Goal: Transaction & Acquisition: Purchase product/service

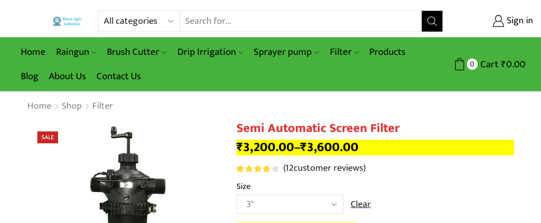
select select "3""
click at [511, 19] on span "Sign in" at bounding box center [518, 21] width 29 height 13
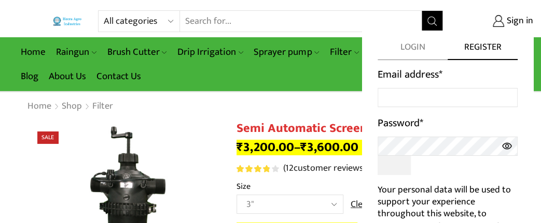
click at [489, 51] on span "Register" at bounding box center [482, 50] width 70 height 19
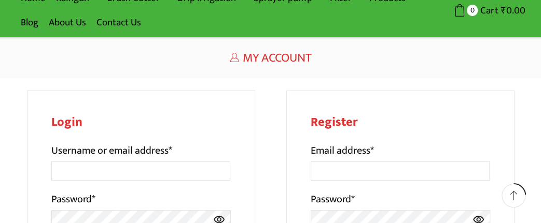
scroll to position [108, 0]
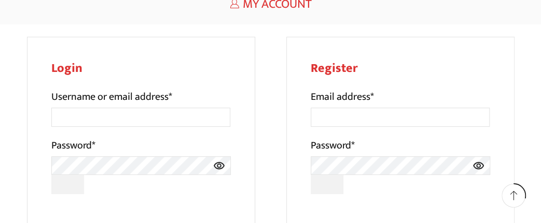
click at [355, 102] on label "Email address *" at bounding box center [341, 97] width 63 height 17
click at [355, 108] on input "Email address *" at bounding box center [399, 117] width 179 height 19
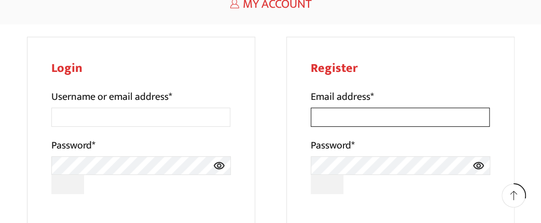
paste input "[EMAIL_ADDRESS][DOMAIN_NAME]"
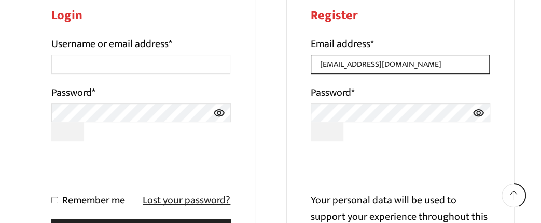
scroll to position [162, 0]
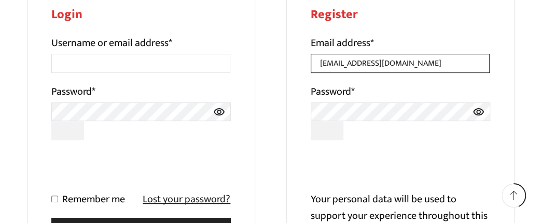
type input "[EMAIL_ADDRESS][DOMAIN_NAME]"
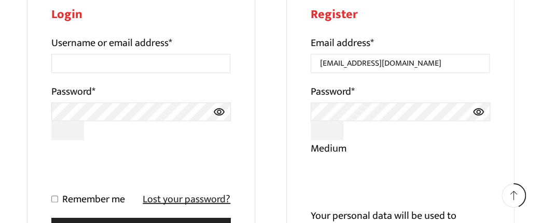
click at [476, 112] on icon at bounding box center [478, 111] width 11 height 7
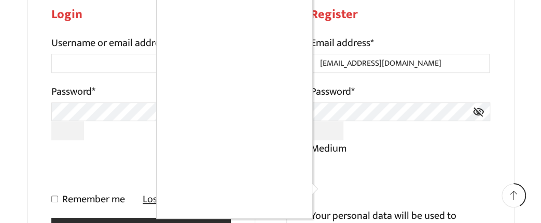
click at [421, 62] on div at bounding box center [270, 111] width 541 height 223
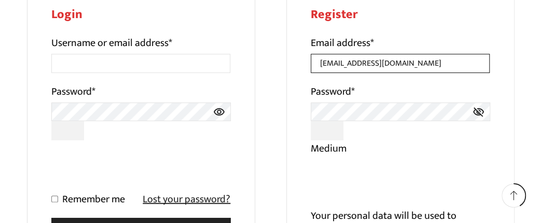
drag, startPoint x: 421, startPoint y: 61, endPoint x: 156, endPoint y: 83, distance: 266.3
click at [310, 73] on input "[EMAIL_ADDRESS][DOMAIN_NAME]" at bounding box center [399, 63] width 179 height 19
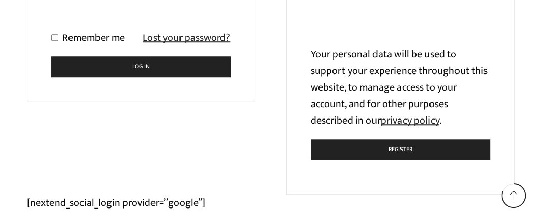
scroll to position [270, 0]
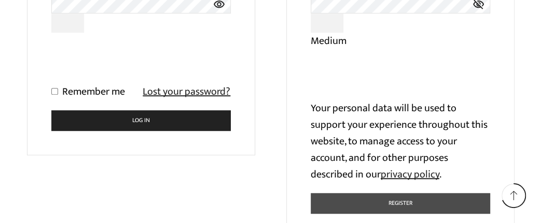
click at [402, 205] on button "Register" at bounding box center [399, 203] width 179 height 20
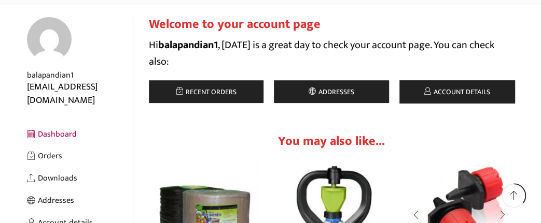
scroll to position [162, 0]
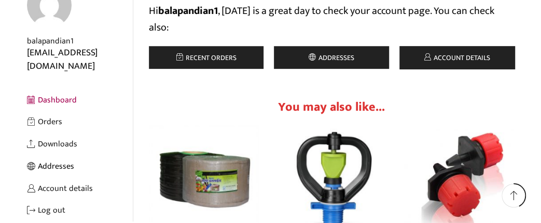
click at [65, 155] on link "Addresses" at bounding box center [80, 166] width 106 height 22
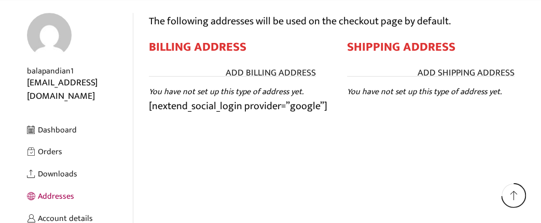
scroll to position [108, 0]
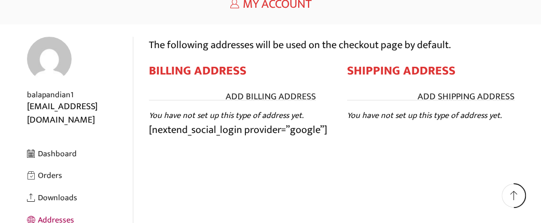
click at [219, 73] on h2 "Billing address" at bounding box center [232, 71] width 167 height 15
click at [274, 95] on link "Add Billing address" at bounding box center [270, 97] width 90 height 13
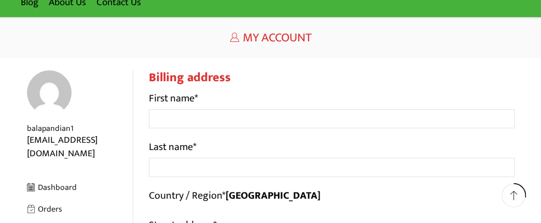
scroll to position [54, 0]
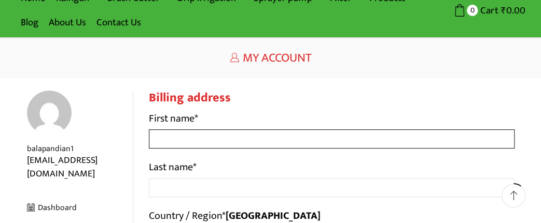
click at [176, 141] on input "First name *" at bounding box center [331, 139] width 365 height 19
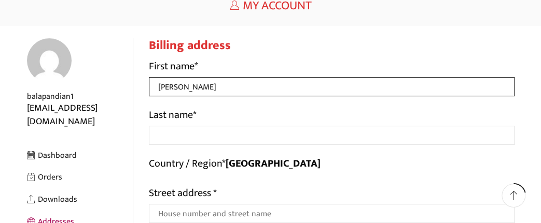
scroll to position [108, 0]
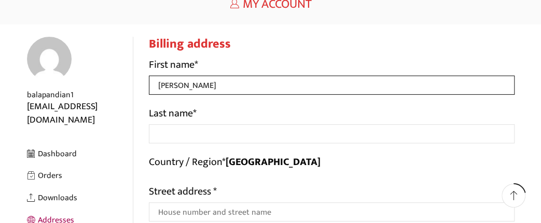
type input "[PERSON_NAME]"
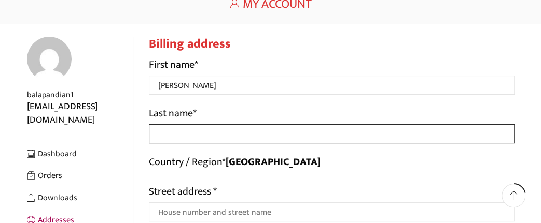
click at [197, 133] on input "Last name *" at bounding box center [331, 133] width 365 height 19
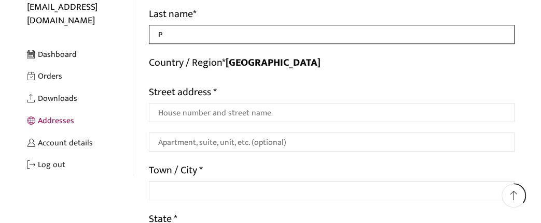
scroll to position [216, 0]
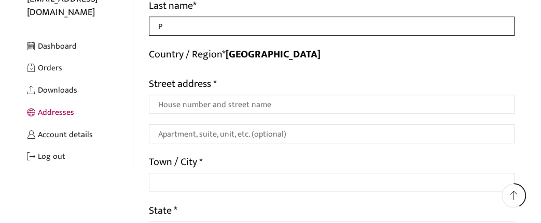
type input "P"
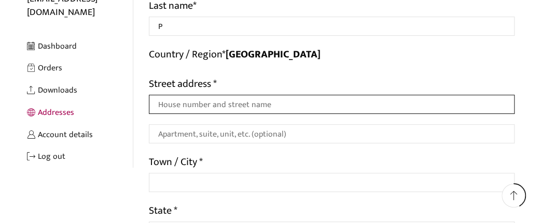
click at [209, 108] on input "Street address *" at bounding box center [331, 104] width 365 height 19
type input "Plot No 66, Murugan Temple Street,"
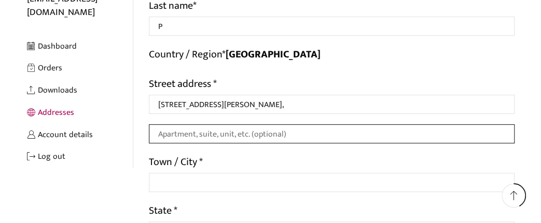
click at [267, 137] on input "Apartment, suite, unit, etc. (optional)" at bounding box center [331, 133] width 365 height 19
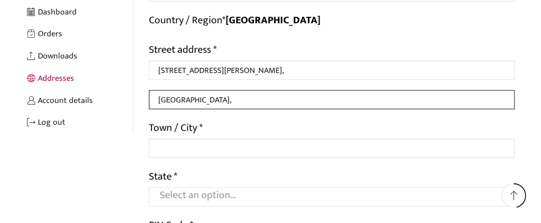
scroll to position [270, 0]
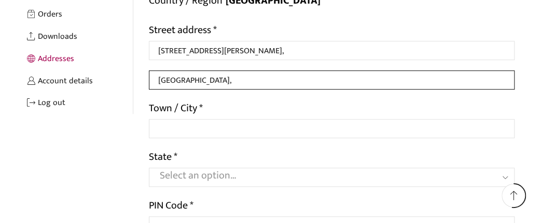
type input "Srinagar Colony,"
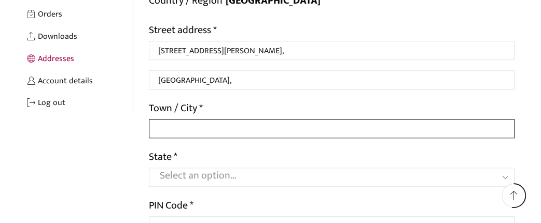
click at [243, 128] on input "Town / City *" at bounding box center [331, 128] width 365 height 19
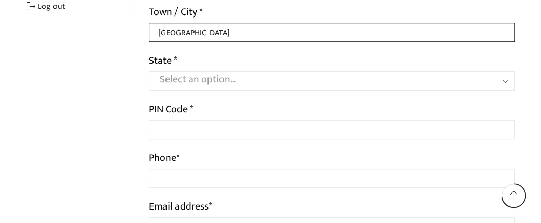
scroll to position [377, 0]
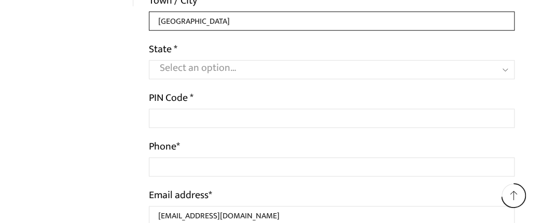
type input "[GEOGRAPHIC_DATA]"
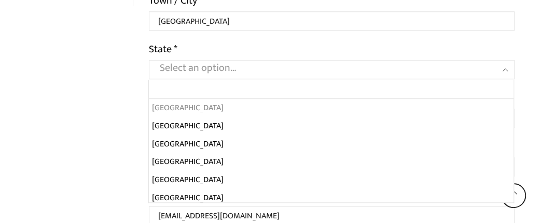
click at [239, 68] on span "Select an option…" at bounding box center [322, 68] width 324 height 15
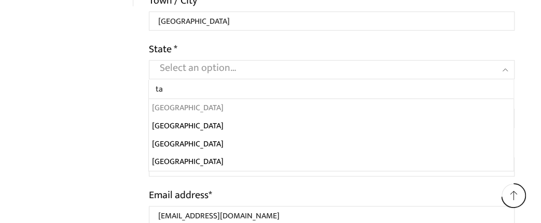
type input "ta"
select select "TN"
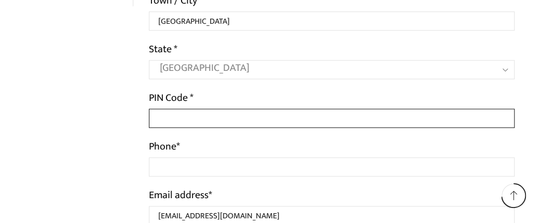
click at [192, 120] on input "PIN Code *" at bounding box center [331, 118] width 365 height 19
type input "600062"
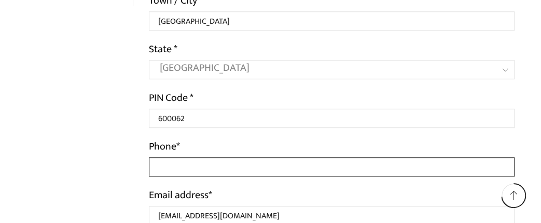
click at [196, 161] on input "Phone *" at bounding box center [331, 167] width 365 height 19
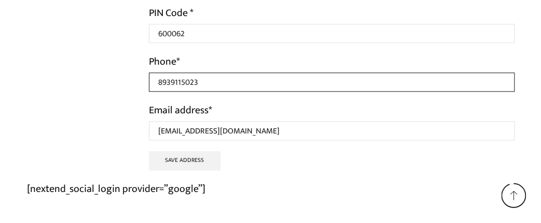
scroll to position [485, 0]
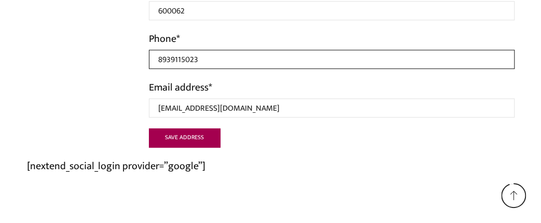
type input "8939115023"
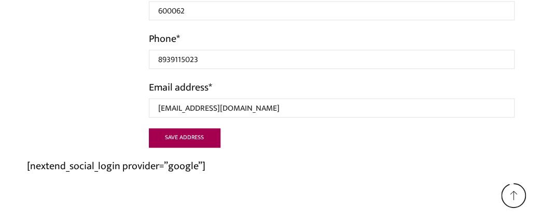
click at [170, 133] on button "Save address" at bounding box center [185, 138] width 72 height 19
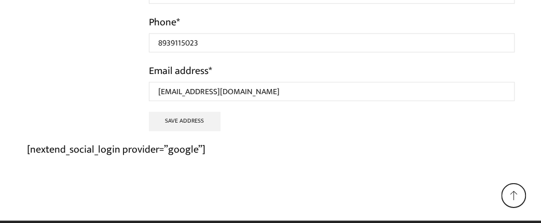
scroll to position [517, 0]
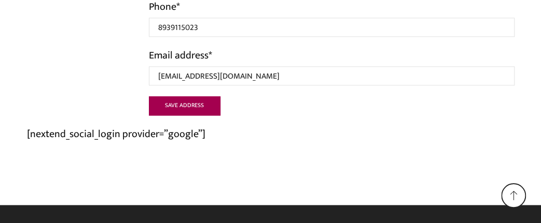
click at [200, 110] on button "Save address" at bounding box center [185, 105] width 72 height 19
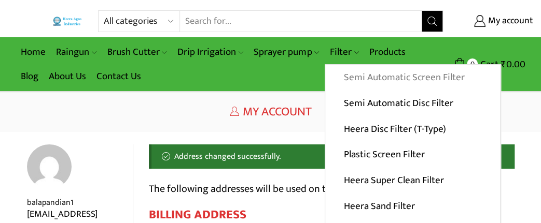
click at [358, 75] on link "Semi Automatic Screen Filter" at bounding box center [412, 78] width 175 height 26
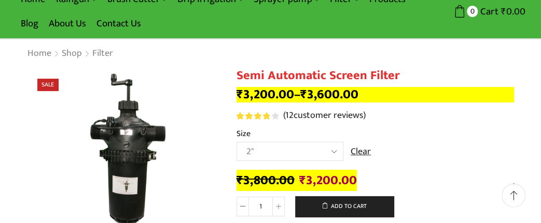
scroll to position [54, 0]
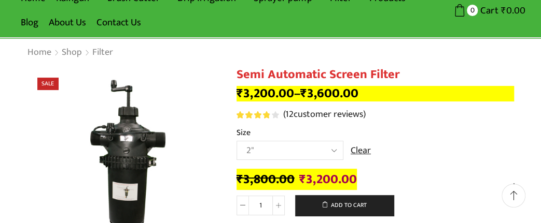
click at [236, 141] on select "Choose an option 2" 2.5" 3"" at bounding box center [289, 150] width 107 height 19
select select "3""
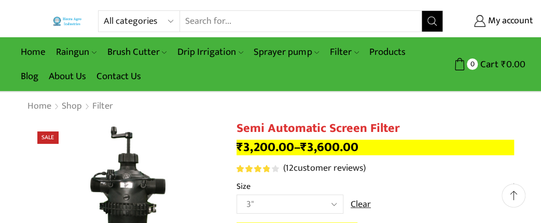
scroll to position [108, 0]
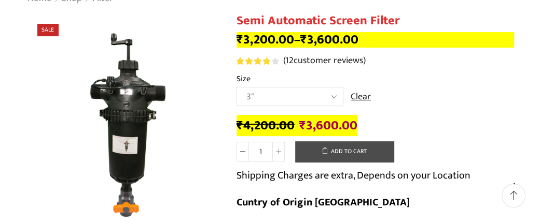
click at [361, 149] on button "Add to cart" at bounding box center [344, 151] width 98 height 21
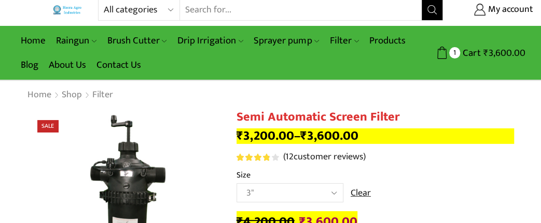
scroll to position [0, 0]
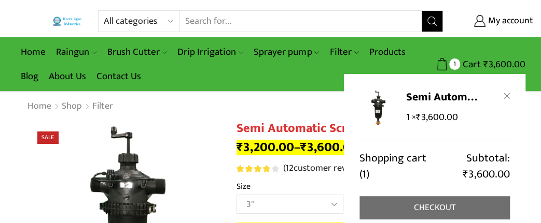
click at [443, 207] on link "Checkout" at bounding box center [434, 207] width 150 height 23
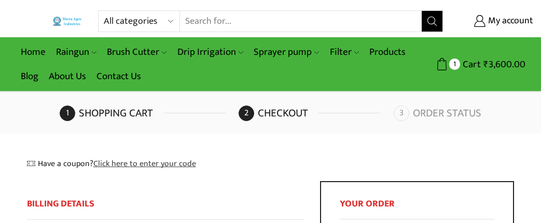
select select "TN"
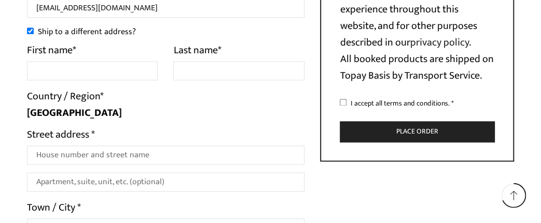
scroll to position [593, 0]
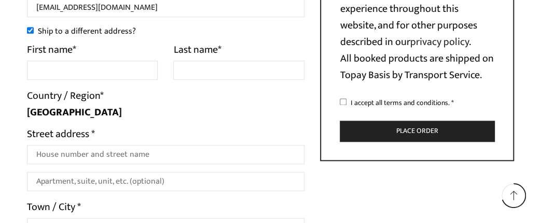
click at [344, 105] on input "I accept all terms and conditions. *" at bounding box center [342, 101] width 7 height 7
checkbox input "true"
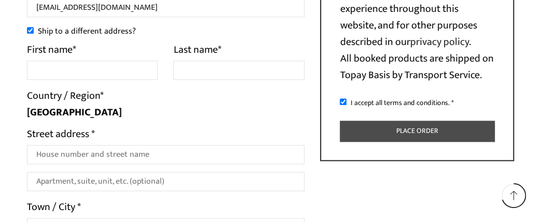
click at [396, 142] on button "Place order" at bounding box center [416, 131] width 154 height 21
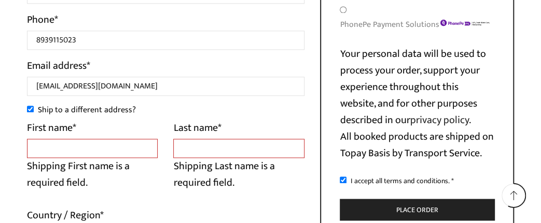
scroll to position [625, 0]
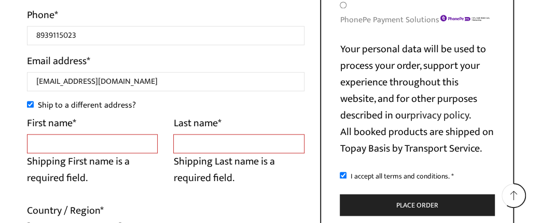
click at [29, 108] on input "Ship to a different address?" at bounding box center [30, 104] width 7 height 7
checkbox input "false"
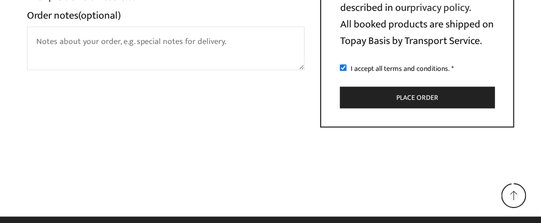
scroll to position [765, 0]
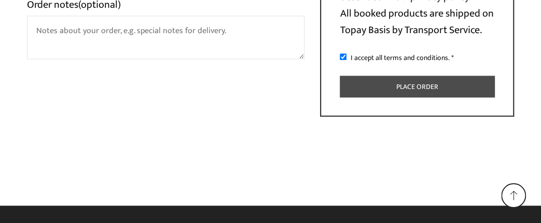
click at [423, 88] on button "Place order" at bounding box center [416, 86] width 154 height 21
